Goal: Task Accomplishment & Management: Use online tool/utility

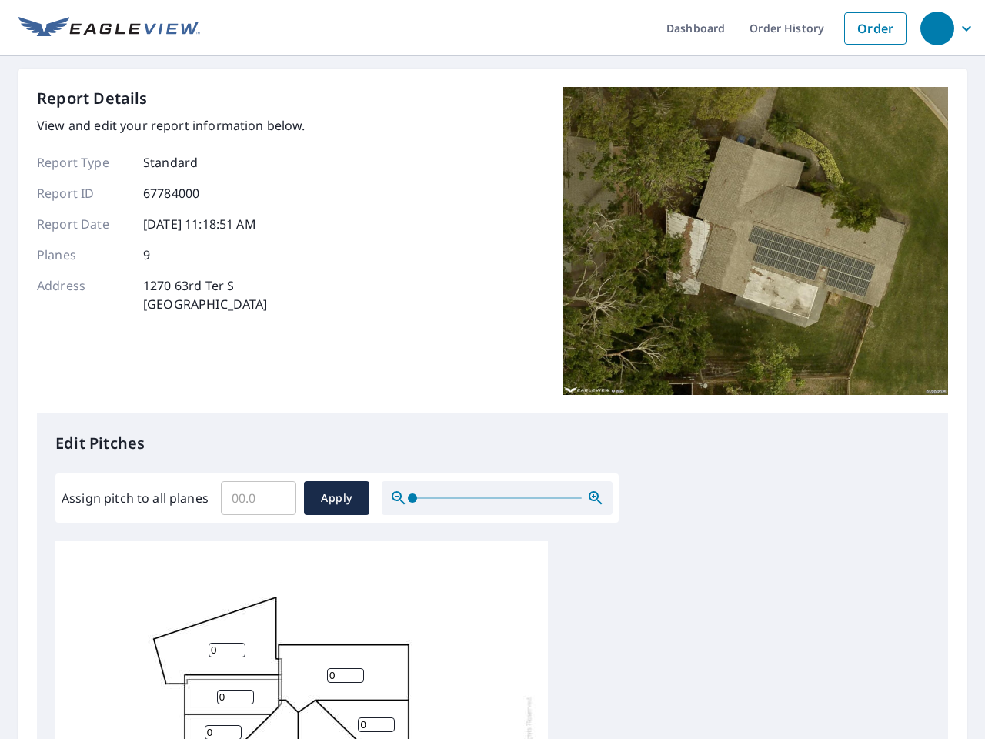
click at [492, 369] on div "Report Details View and edit your report information below. Report Type Standar…" at bounding box center [492, 250] width 911 height 326
click at [936, 28] on div "button" at bounding box center [937, 29] width 34 height 34
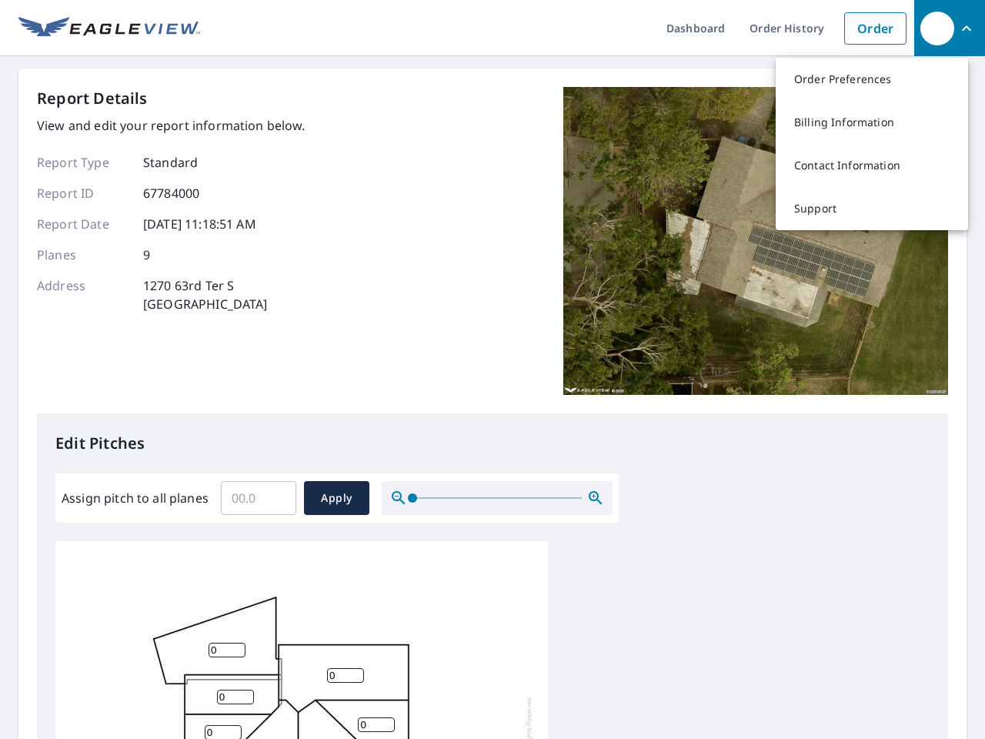
click at [259, 498] on input "Assign pitch to all planes" at bounding box center [258, 497] width 75 height 43
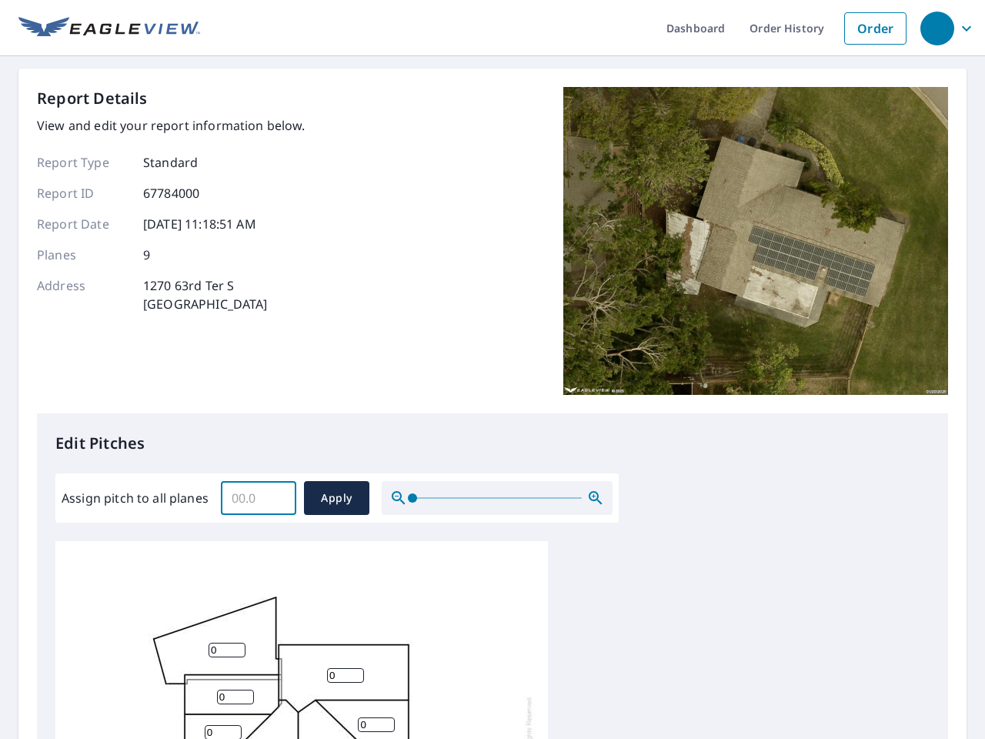
click at [336, 498] on span "Apply" at bounding box center [336, 498] width 41 height 19
click at [596, 498] on icon "button" at bounding box center [595, 498] width 18 height 18
